Goal: Information Seeking & Learning: Learn about a topic

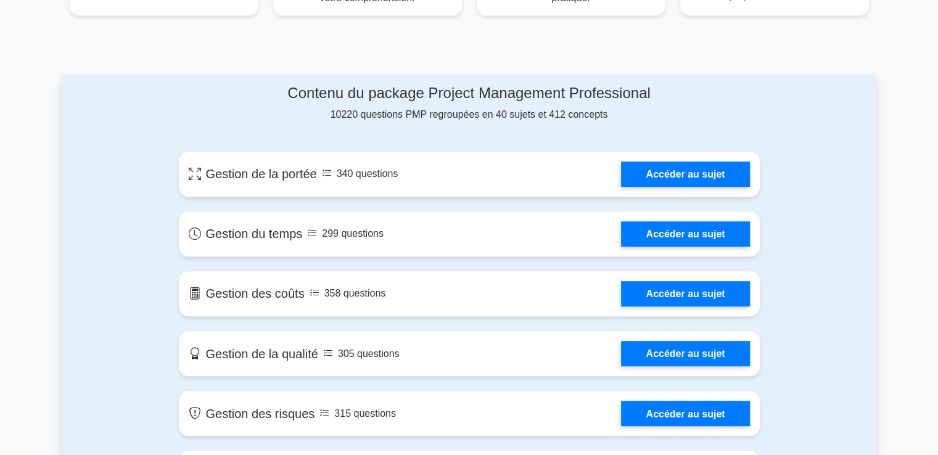
scroll to position [588, 0]
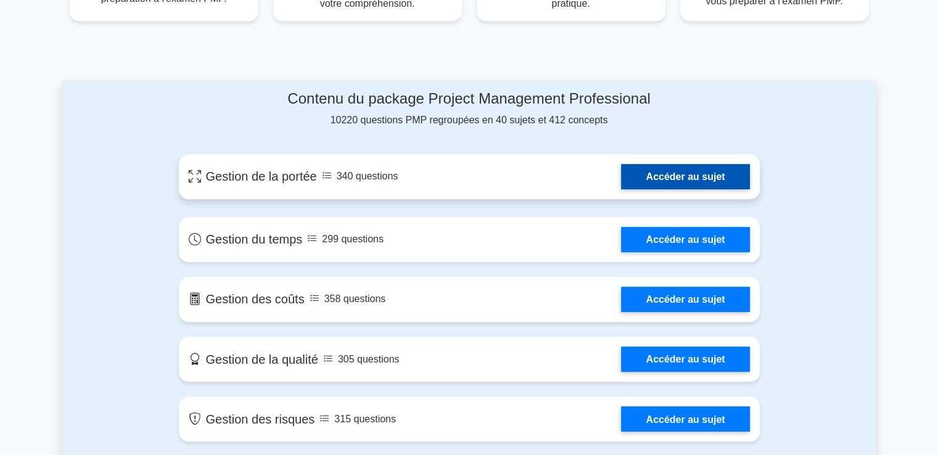
click at [662, 178] on link "Accéder au sujet" at bounding box center [685, 176] width 128 height 25
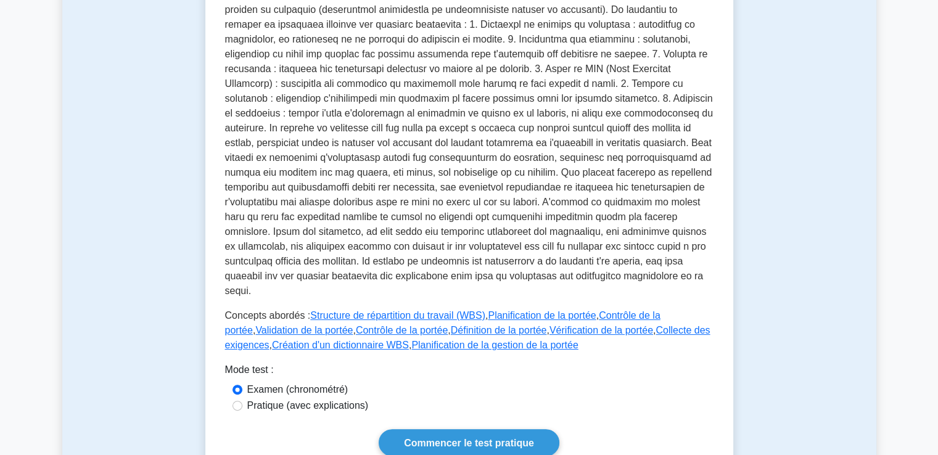
scroll to position [339, 0]
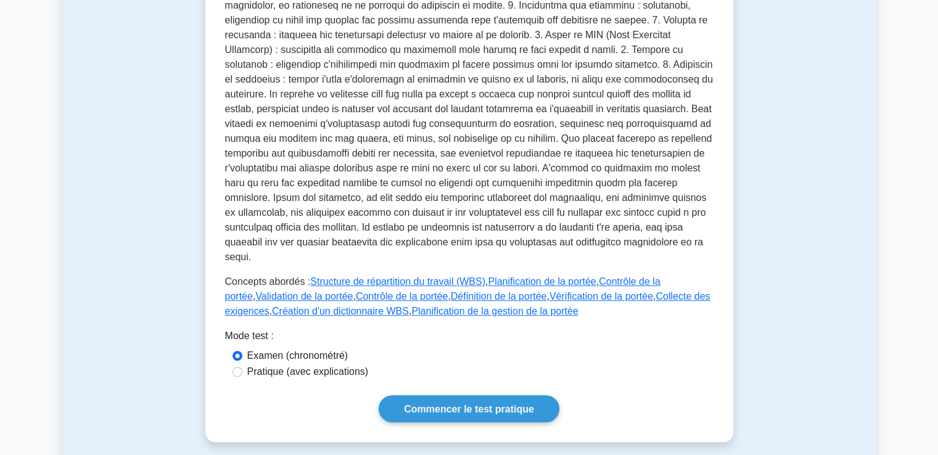
click at [305, 366] on font "Pratique (avec explications)" at bounding box center [308, 371] width 122 height 10
click at [242, 367] on input "Pratique (avec explications)" at bounding box center [238, 372] width 10 height 10
radio input "true"
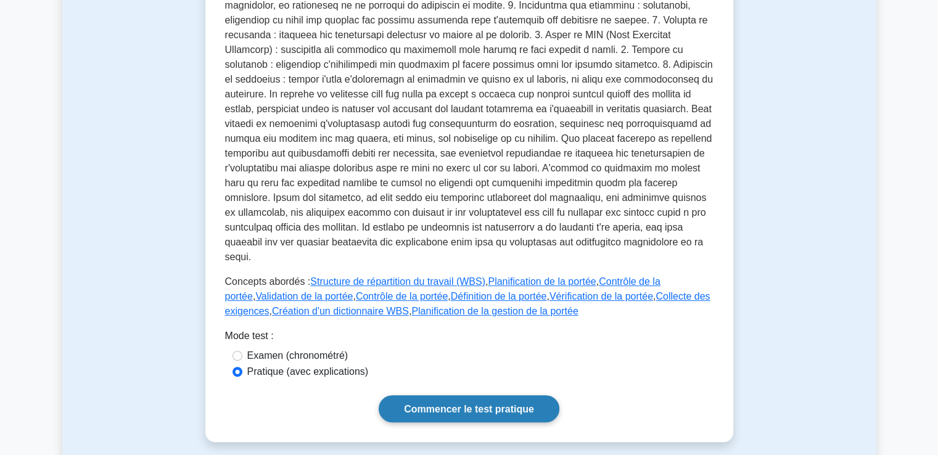
click at [448, 404] on font "Commencer le test pratique" at bounding box center [469, 409] width 130 height 10
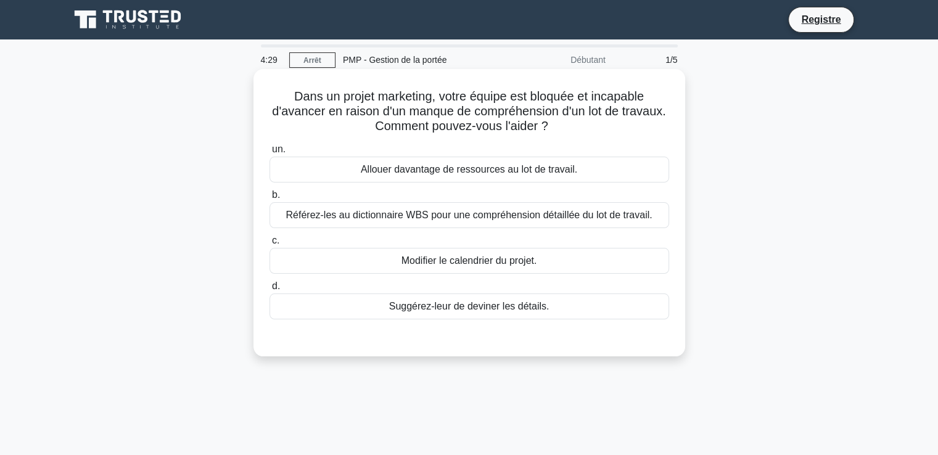
click at [308, 216] on font "Référez-les au dictionnaire WBS pour une compréhension détaillée du lot de trav…" at bounding box center [469, 215] width 366 height 10
click at [270, 199] on input "b. Référez-les au dictionnaire WBS pour une compréhension détaillée du lot de t…" at bounding box center [270, 195] width 0 height 8
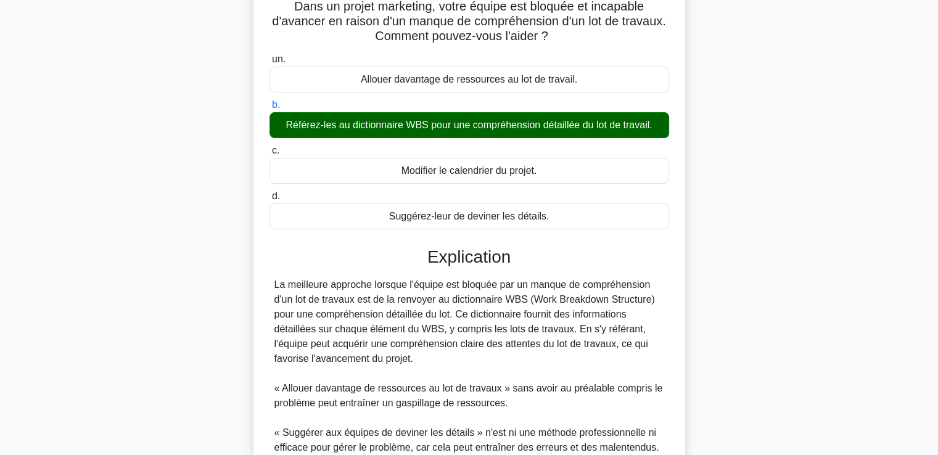
scroll to position [99, 0]
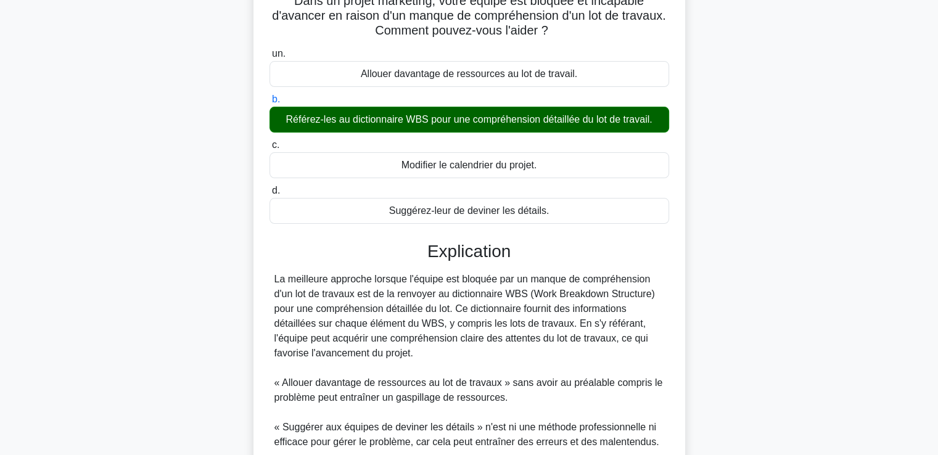
click at [270, 141] on input "c. Modifier le calendrier du projet." at bounding box center [270, 145] width 0 height 8
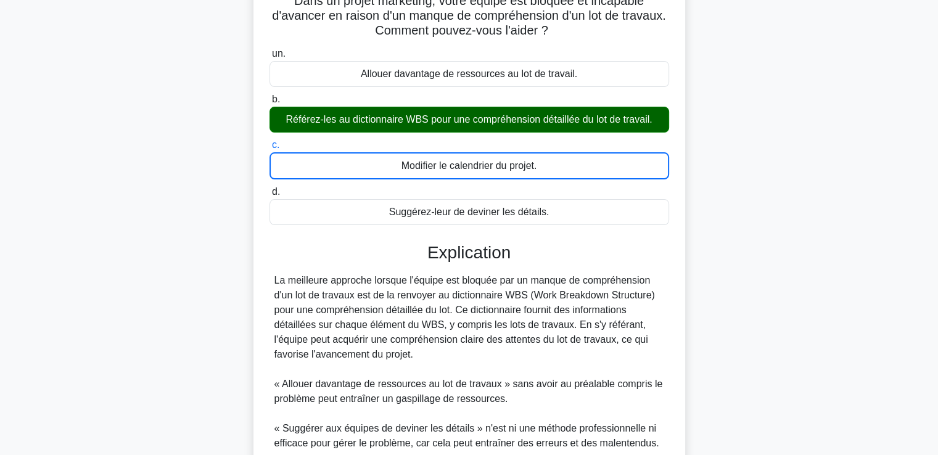
click at [270, 188] on input "d. Suggérez-leur de deviner les détails." at bounding box center [270, 192] width 0 height 8
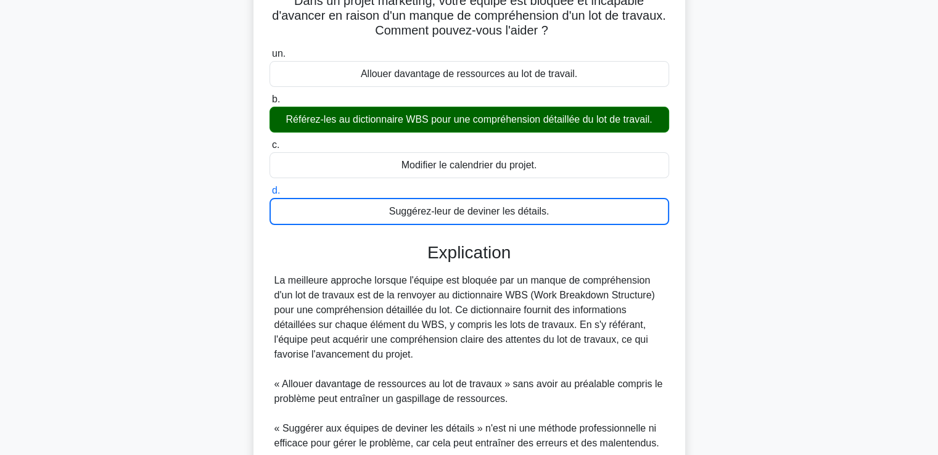
click at [270, 50] on input "un. Allouer davantage de ressources au lot de travail." at bounding box center [270, 54] width 0 height 8
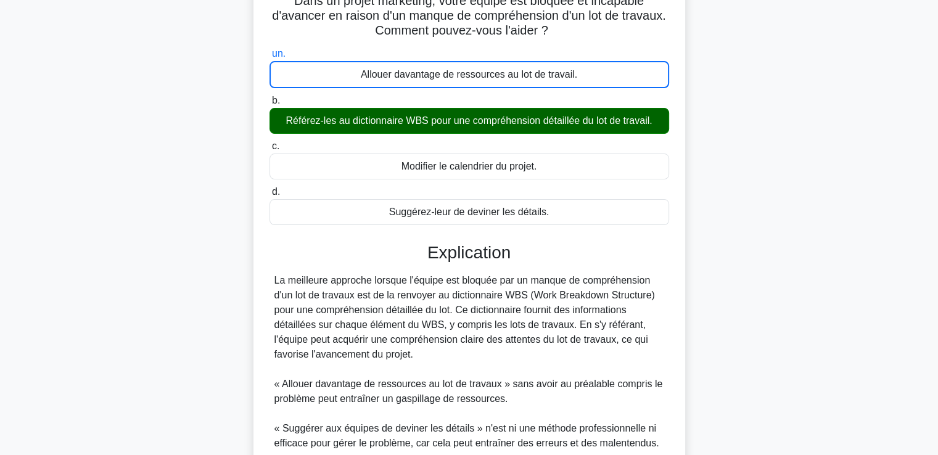
click at [270, 97] on input "b. Référez-les au dictionnaire WBS pour une compréhension détaillée du lot de t…" at bounding box center [270, 101] width 0 height 8
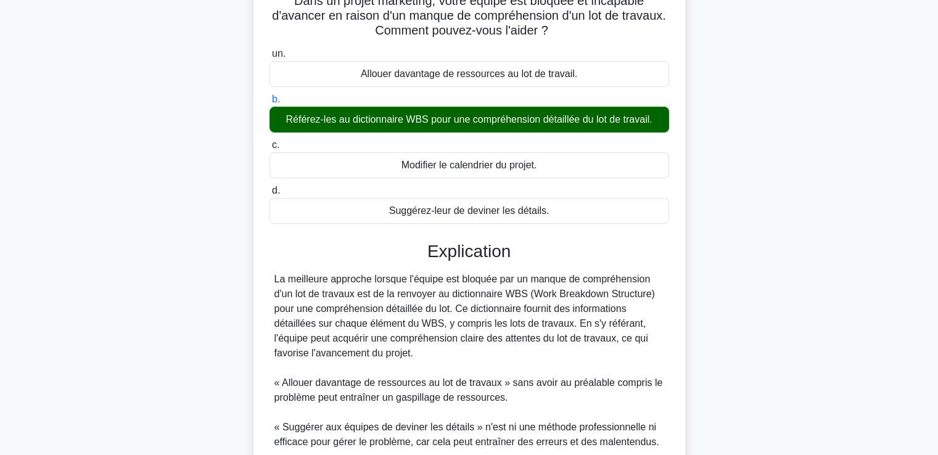
click at [270, 141] on input "c. Modifier le calendrier du projet." at bounding box center [270, 145] width 0 height 8
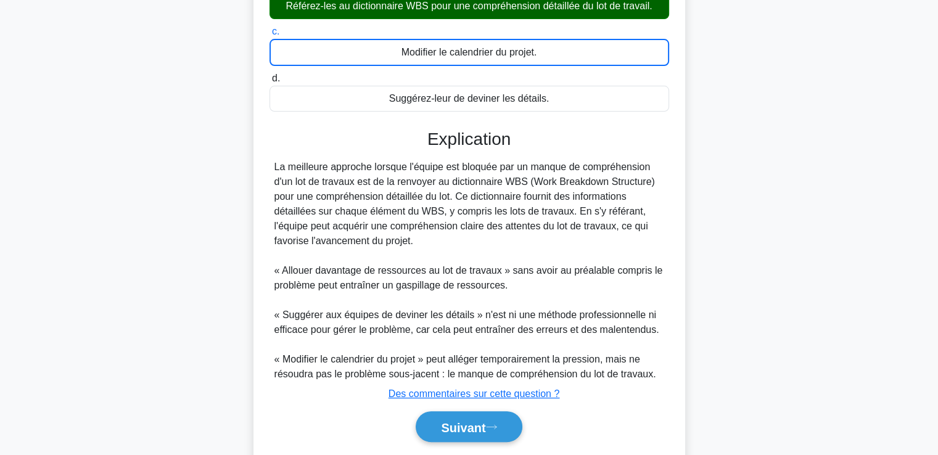
scroll to position [228, 0]
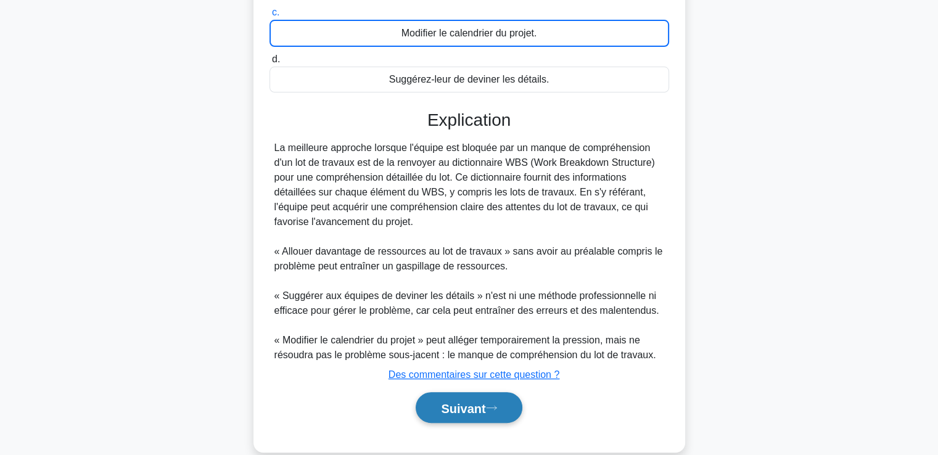
click at [463, 413] on font "Suivant" at bounding box center [463, 409] width 44 height 14
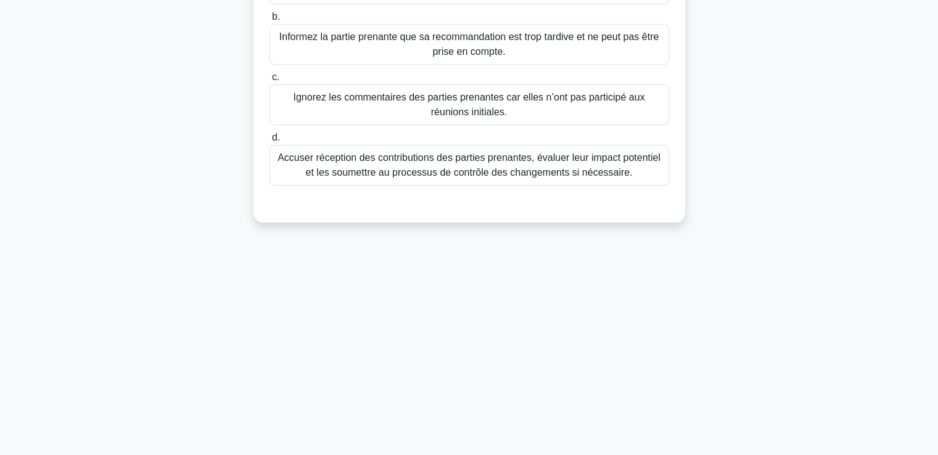
scroll to position [0, 0]
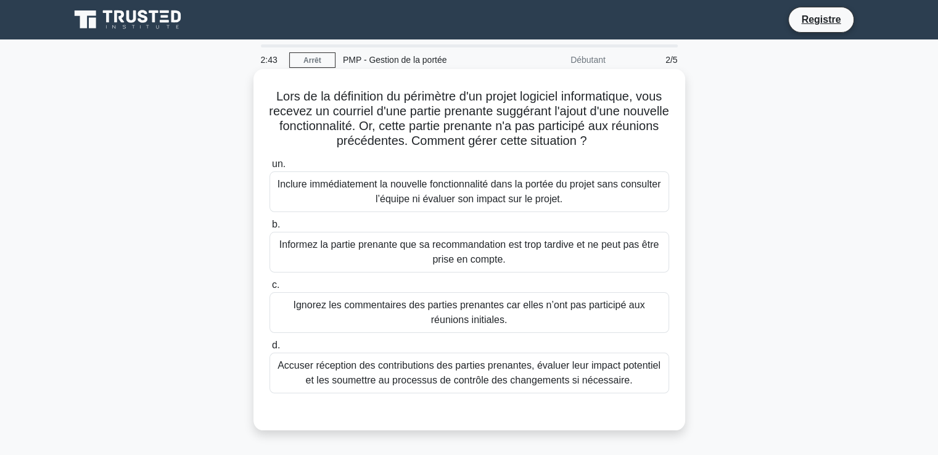
click at [381, 375] on font "Accuser réception des contributions des parties prenantes, évaluer leur impact …" at bounding box center [469, 372] width 383 height 25
click at [270, 350] on input "d. Accuser réception des contributions des parties prenantes, évaluer leur impa…" at bounding box center [270, 346] width 0 height 8
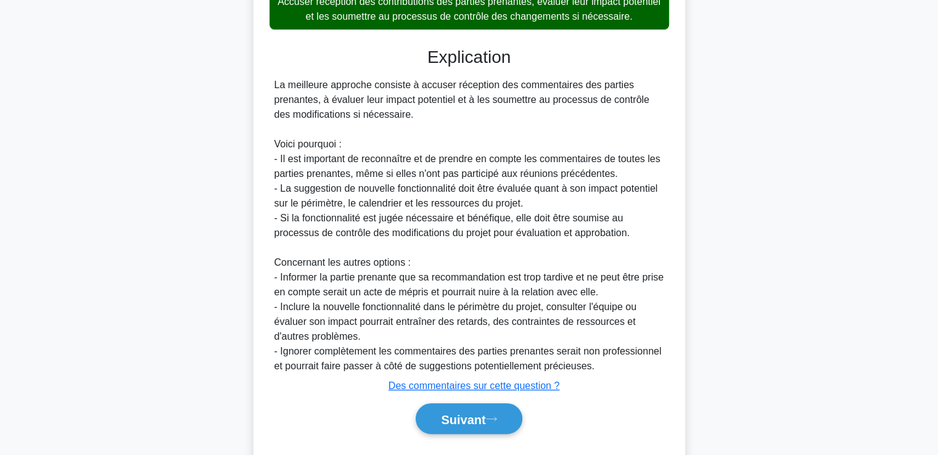
scroll to position [370, 0]
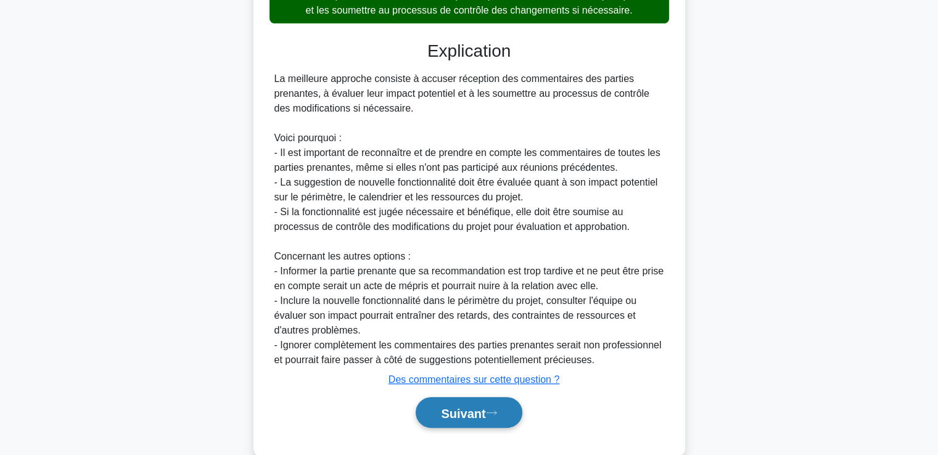
click at [465, 418] on font "Suivant" at bounding box center [463, 413] width 44 height 14
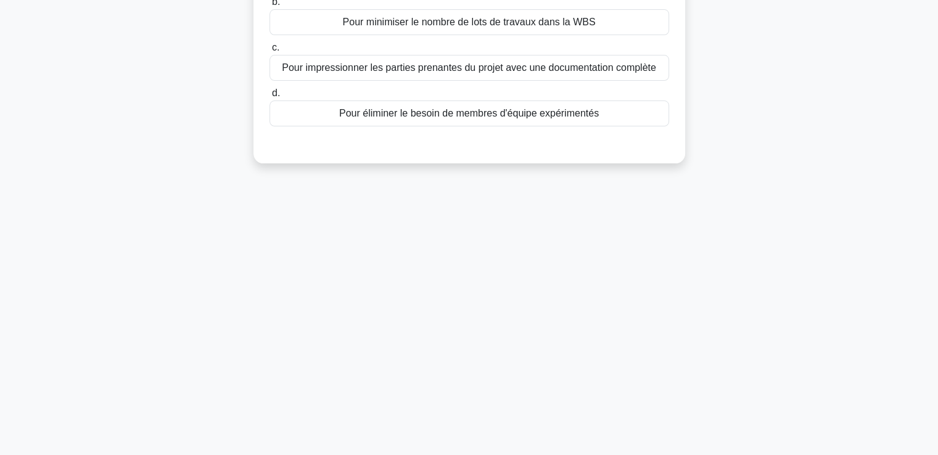
scroll to position [0, 0]
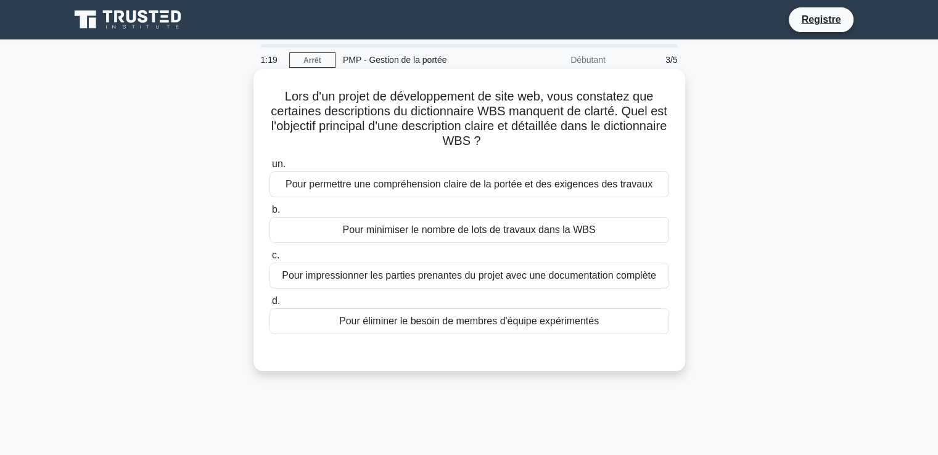
click at [416, 189] on font "Pour permettre une compréhension claire de la portée et des exigences des trava…" at bounding box center [469, 184] width 367 height 10
click at [270, 168] on input "un. Pour permettre une compréhension claire de la portée et des exigences des t…" at bounding box center [270, 164] width 0 height 8
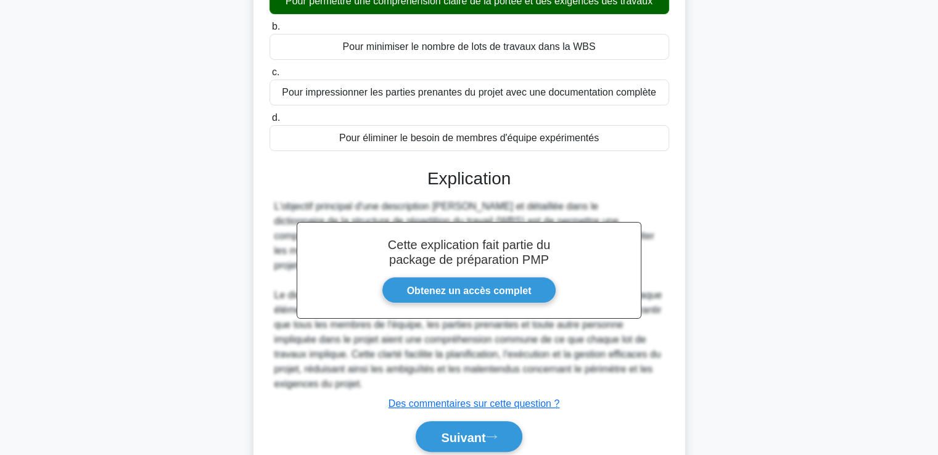
scroll to position [232, 0]
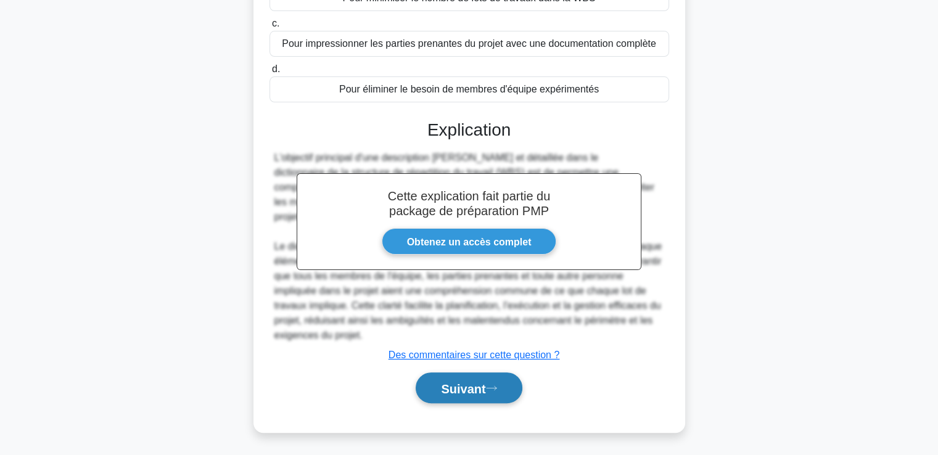
click at [456, 390] on font "Suivant" at bounding box center [463, 389] width 44 height 14
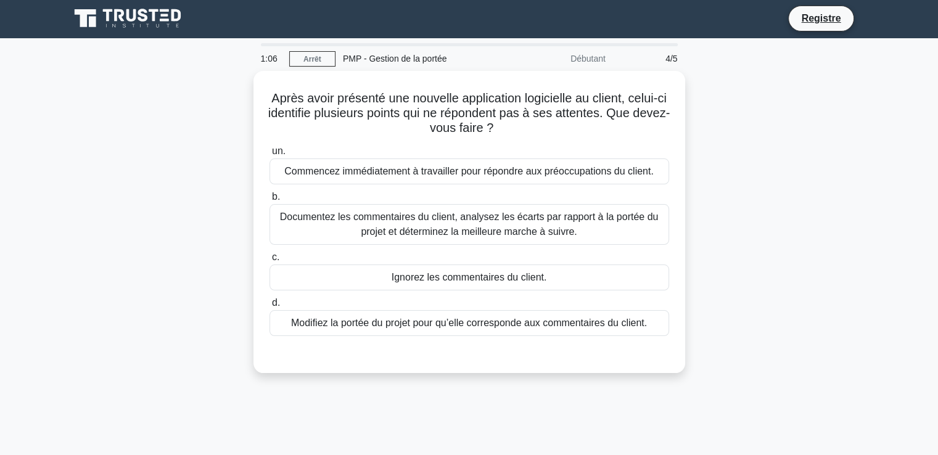
scroll to position [0, 0]
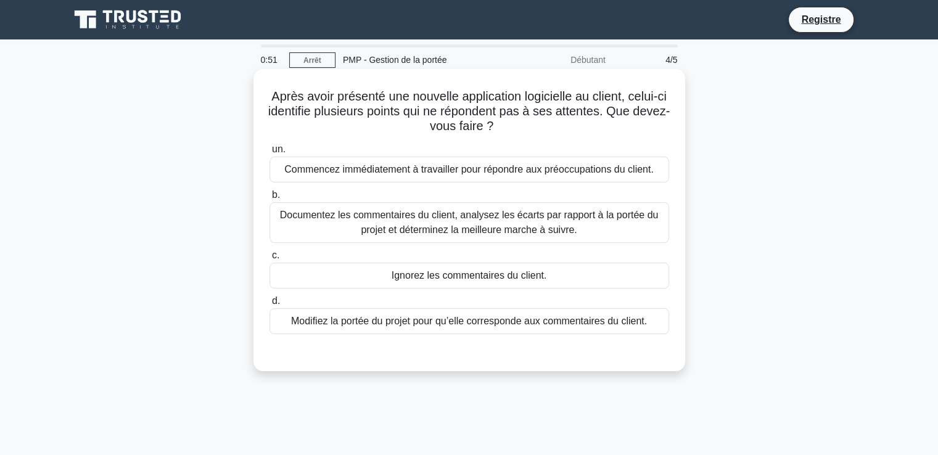
click at [421, 229] on font "Documentez les commentaires du client, analysez les écarts par rapport à la por…" at bounding box center [469, 222] width 379 height 25
click at [270, 199] on input "b. Documentez les commentaires du client, analysez les écarts par rapport à la …" at bounding box center [270, 195] width 0 height 8
